Goal: Task Accomplishment & Management: Manage account settings

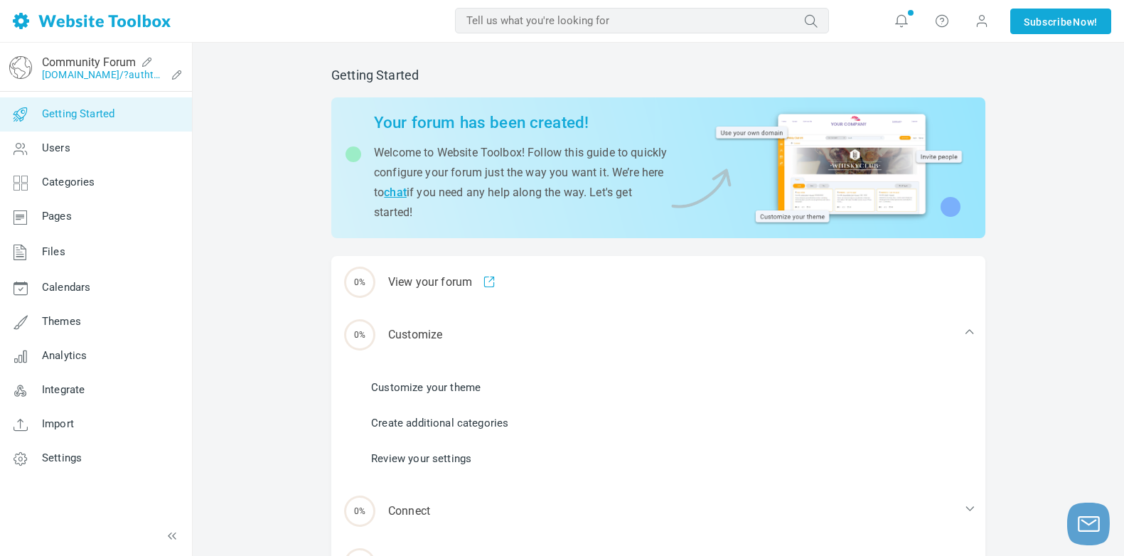
click at [87, 70] on link "[DOMAIN_NAME]/?authtoken=81615e4ac84cc9a1c8470c1675abe033&rememberMe=1" at bounding box center [104, 74] width 124 height 11
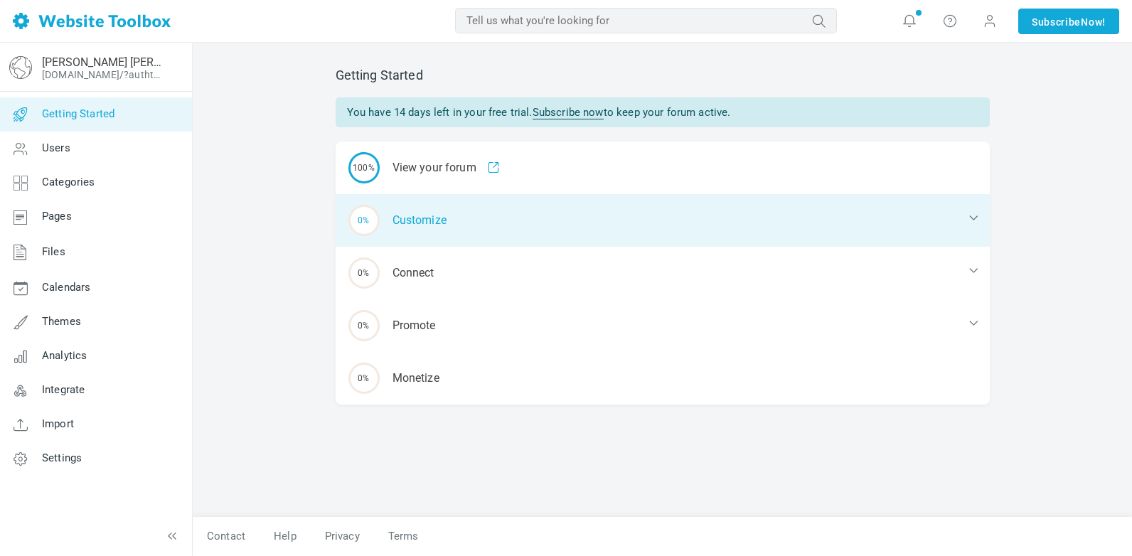
click at [405, 225] on div "0% Customize" at bounding box center [662, 220] width 654 height 53
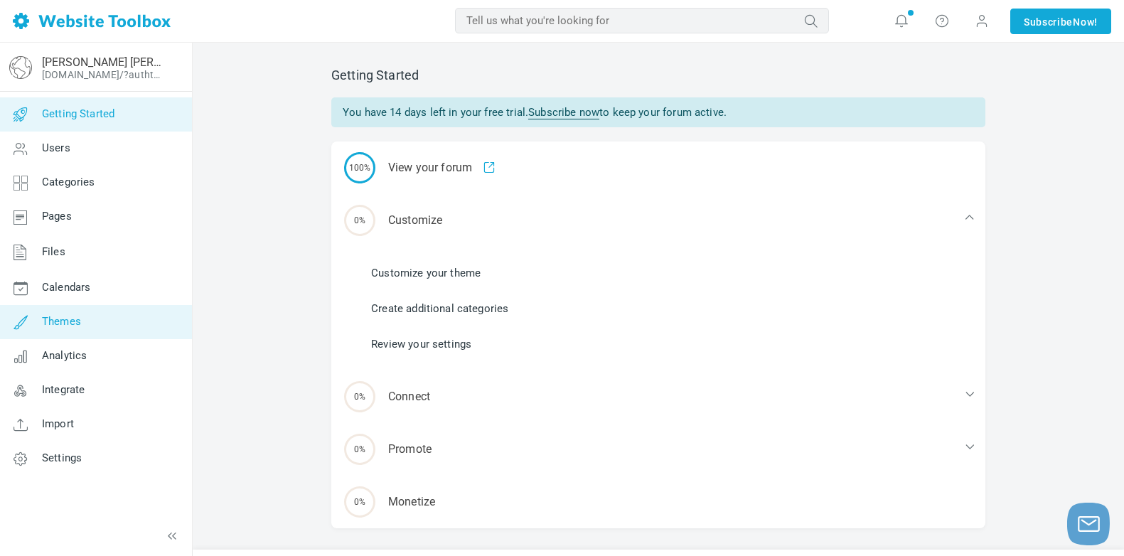
click at [31, 321] on icon at bounding box center [20, 322] width 43 height 34
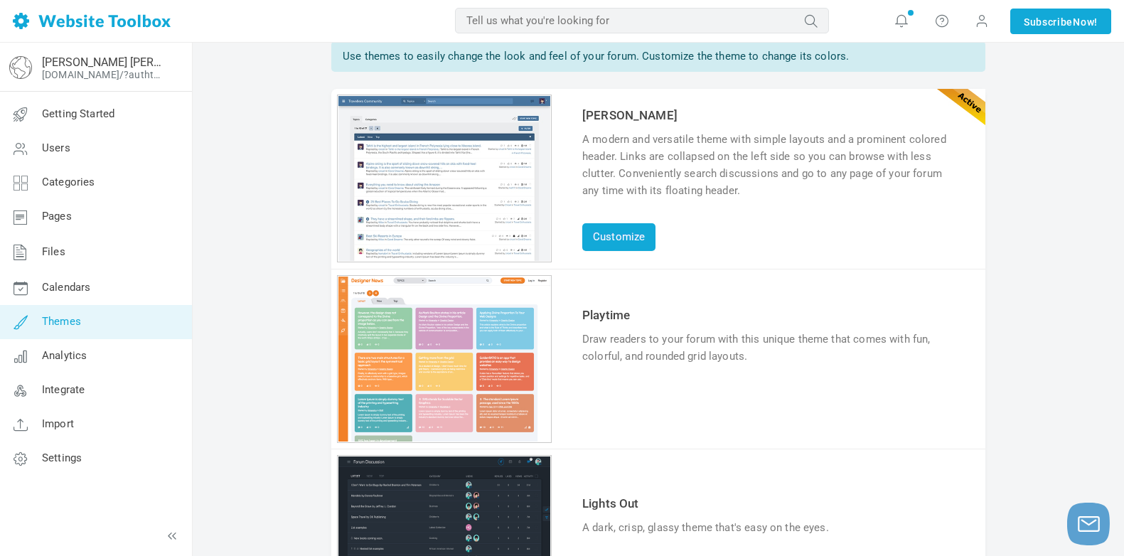
scroll to position [142, 0]
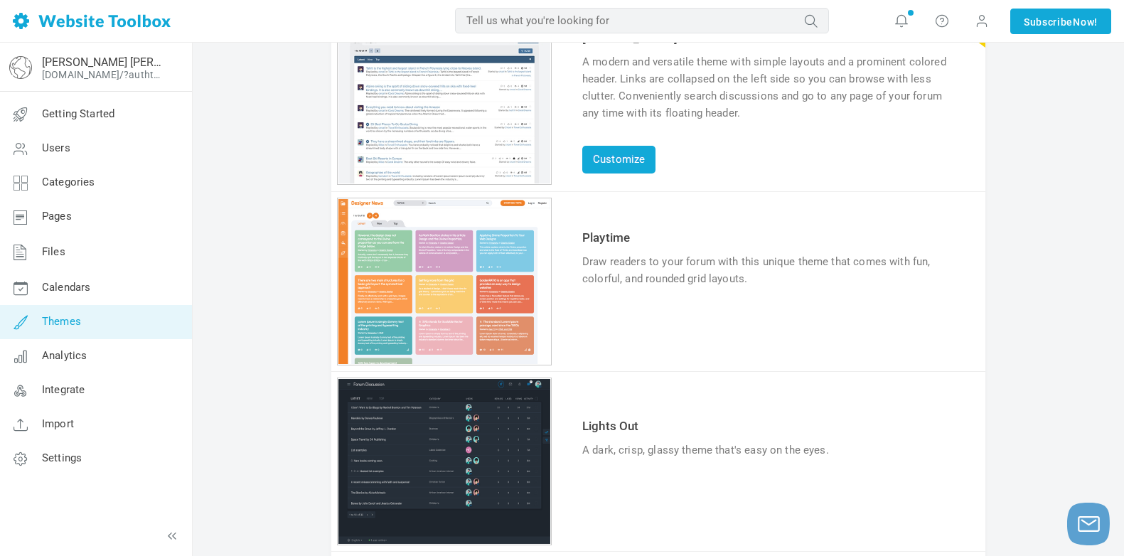
click at [606, 490] on link "Try & Customize" at bounding box center [634, 494] width 104 height 23
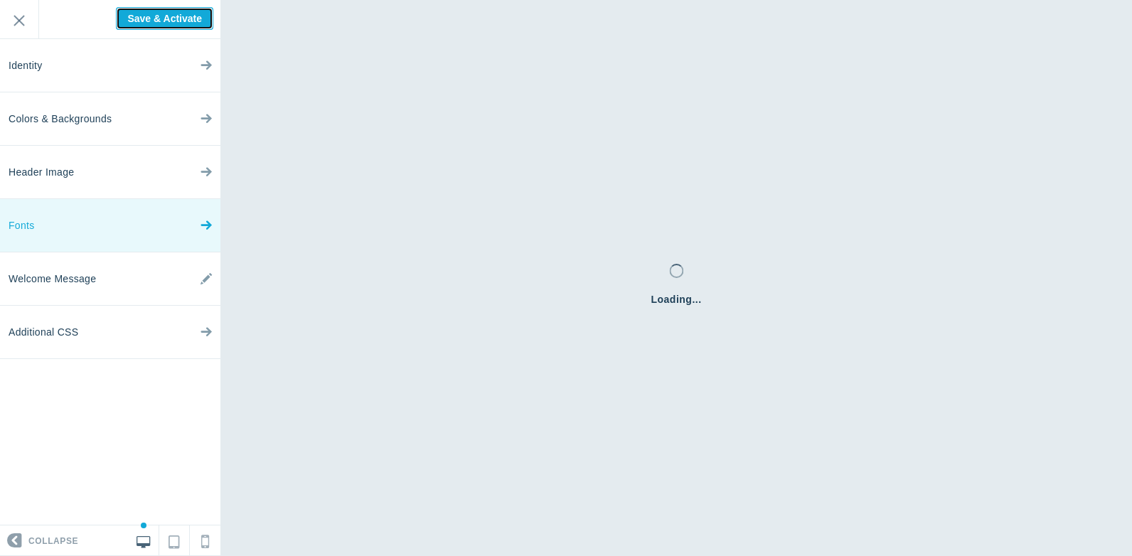
click at [124, 20] on input "Save & Activate" at bounding box center [164, 18] width 97 height 23
click at [200, 218] on icon at bounding box center [205, 221] width 11 height 53
type input "Saving..."
